Goal: Obtain resource: Obtain resource

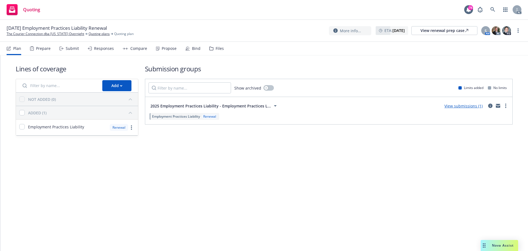
click at [68, 50] on div "Submit" at bounding box center [72, 48] width 13 height 4
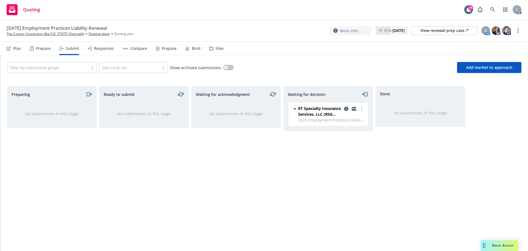
click at [102, 52] on div "Responses" at bounding box center [101, 48] width 26 height 13
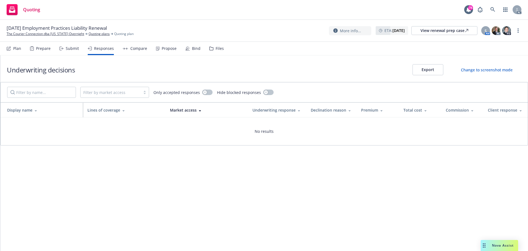
click at [67, 51] on div "Submit" at bounding box center [72, 48] width 13 height 4
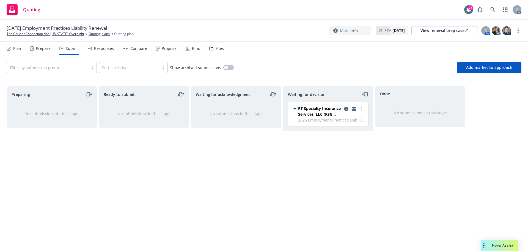
click at [372, 177] on div "Waiting for decision RT Specialty Insurance Services, LLC (RSG Specialty, LLC) …" at bounding box center [328, 162] width 90 height 153
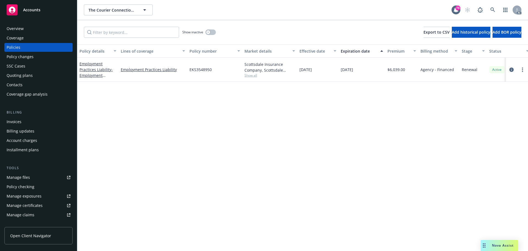
click at [18, 178] on div "Manage files" at bounding box center [18, 177] width 23 height 9
click at [32, 58] on div "Policy changes" at bounding box center [20, 56] width 27 height 9
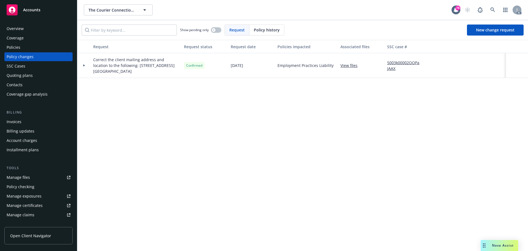
click at [239, 113] on div "Request Request status Request date Policies impacted Associated files SSC case…" at bounding box center [302, 145] width 451 height 211
click at [226, 124] on div "Request Request status Request date Policies impacted Associated files SSC case…" at bounding box center [302, 145] width 451 height 211
click at [211, 109] on div "Request Request status Request date Policies impacted Associated files SSC case…" at bounding box center [302, 145] width 451 height 211
click at [325, 127] on div "Request Request status Request date Policies impacted Associated files SSC case…" at bounding box center [302, 145] width 451 height 211
click at [26, 48] on div "Policies" at bounding box center [39, 47] width 64 height 9
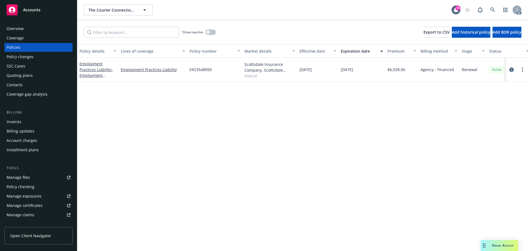
click at [512, 70] on icon "circleInformation" at bounding box center [512, 69] width 4 height 4
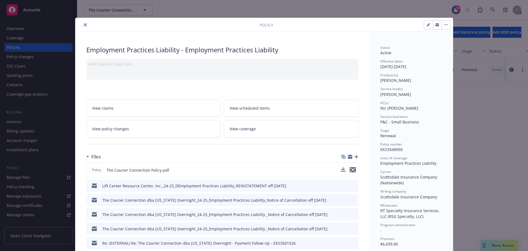
click at [351, 168] on icon "preview file" at bounding box center [352, 170] width 5 height 4
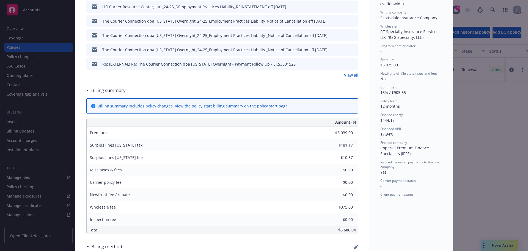
scroll to position [193, 0]
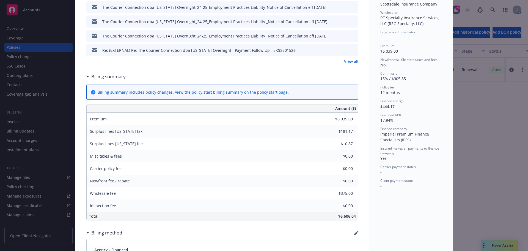
click at [357, 193] on div "Employment Practices Liability - Employment Practices Liability Add internal no…" at bounding box center [222, 200] width 294 height 722
drag, startPoint x: 330, startPoint y: 218, endPoint x: 347, endPoint y: 227, distance: 19.5
click at [360, 218] on div "Employment Practices Liability - Employment Practices Liability Add internal no…" at bounding box center [222, 200] width 294 height 722
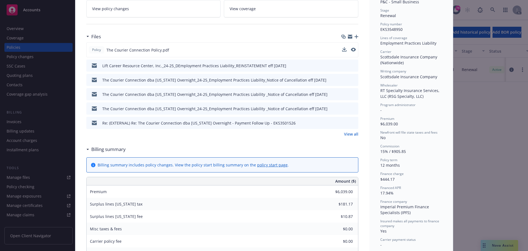
scroll to position [138, 0]
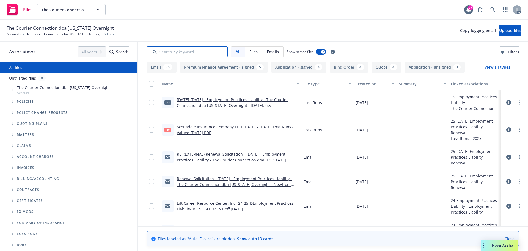
click at [196, 52] on input "Search by keyword..." at bounding box center [187, 51] width 81 height 11
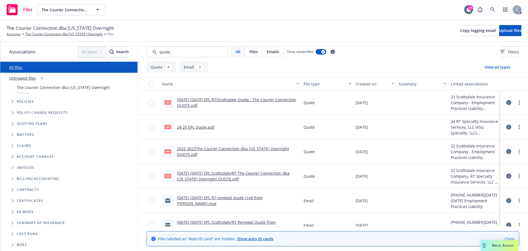
click at [198, 126] on link "24-25 EPL Quote.pdf" at bounding box center [195, 126] width 37 height 5
click at [200, 53] on input "Search by keyword..." at bounding box center [187, 51] width 81 height 11
type input "q"
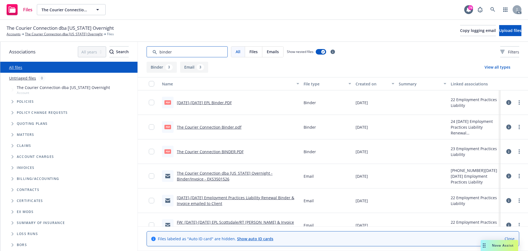
type input "binder"
click at [209, 127] on link "The Courier Connection Binder.pdf" at bounding box center [209, 126] width 65 height 5
